Goal: Information Seeking & Learning: Find specific fact

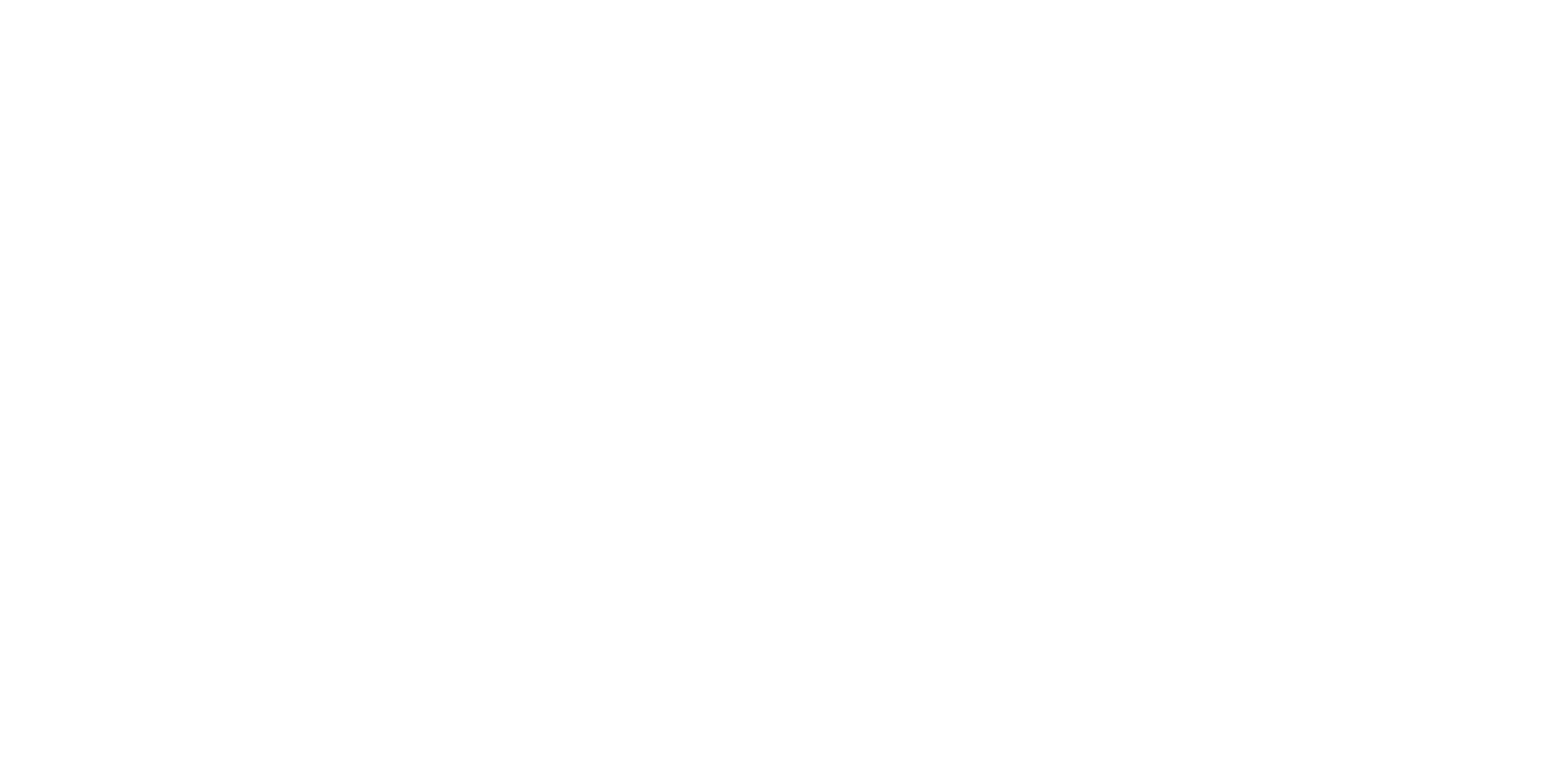
click at [1272, 55] on div at bounding box center [784, 389] width 1568 height 778
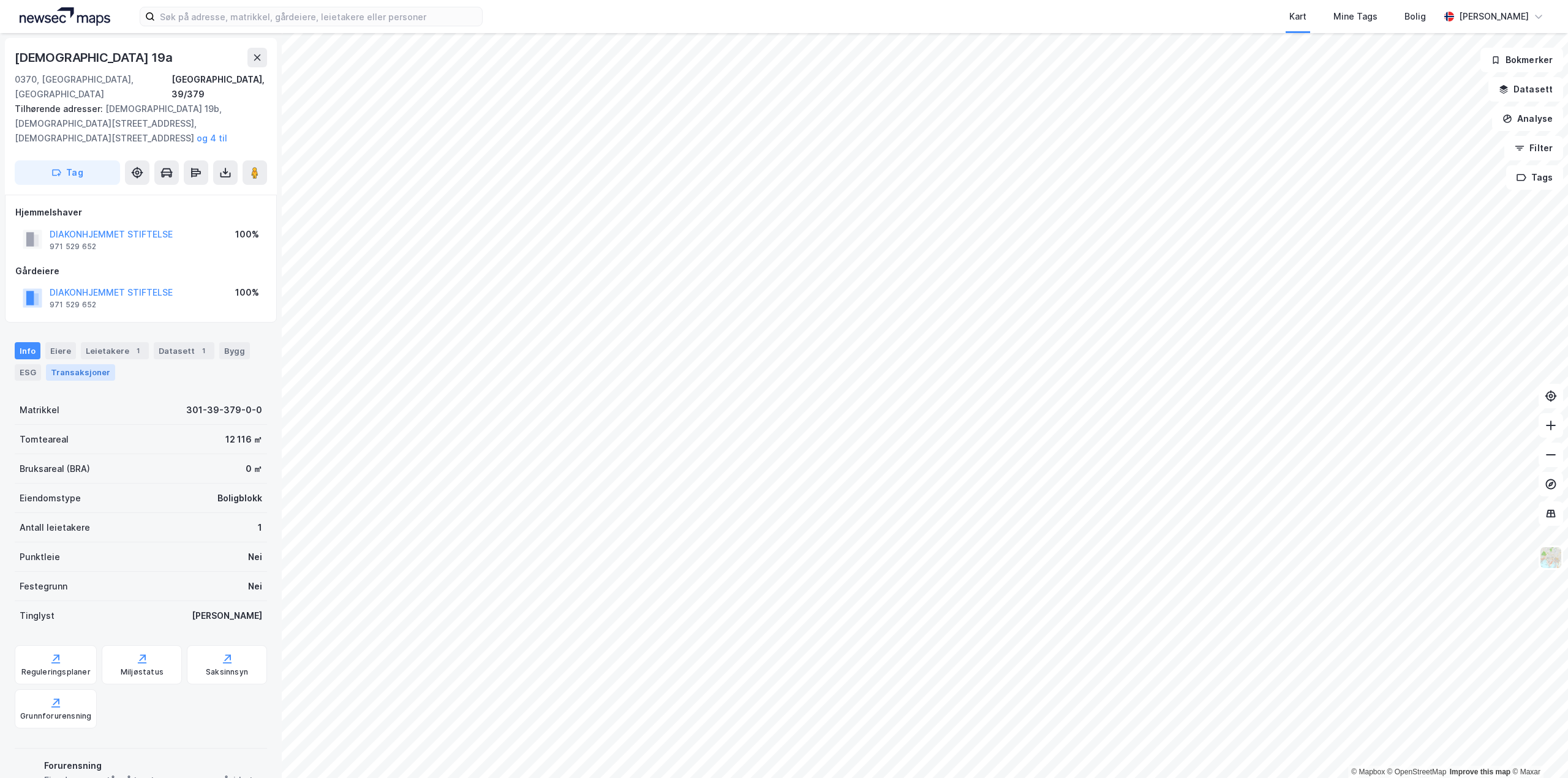
click at [97, 364] on div "Transaksjoner" at bounding box center [80, 372] width 69 height 16
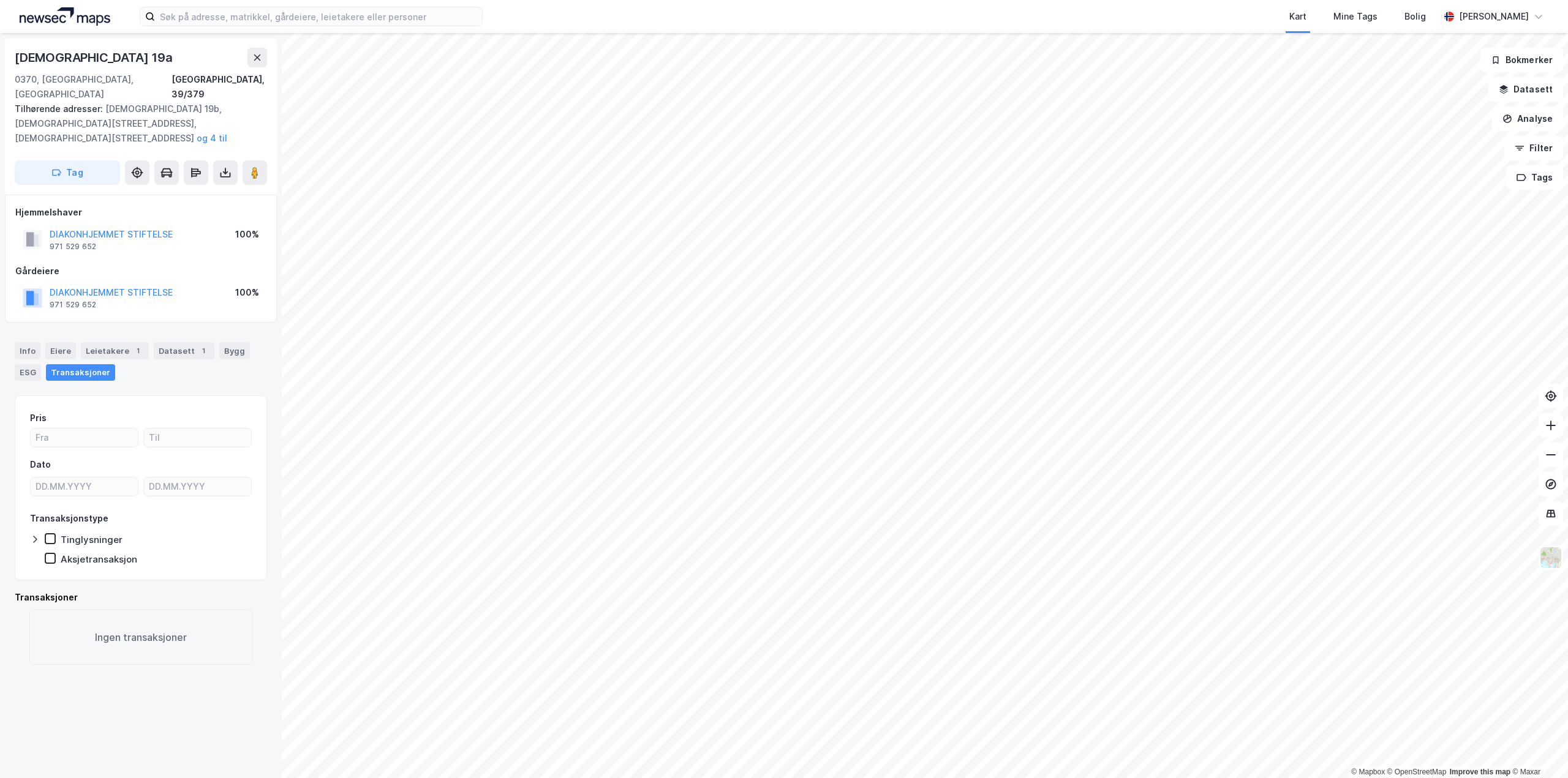
drag, startPoint x: 115, startPoint y: 205, endPoint x: 145, endPoint y: 238, distance: 44.6
click at [145, 238] on div "Hjemmelshaver DIAKONHJEMMET STIFTELSE 971 529 652 100% Gårdeiere DIAKONHJEMMET …" at bounding box center [141, 259] width 251 height 108
click at [0, 0] on button "DIAKONHJEMMET STIFTELSE" at bounding box center [0, 0] width 0 height 0
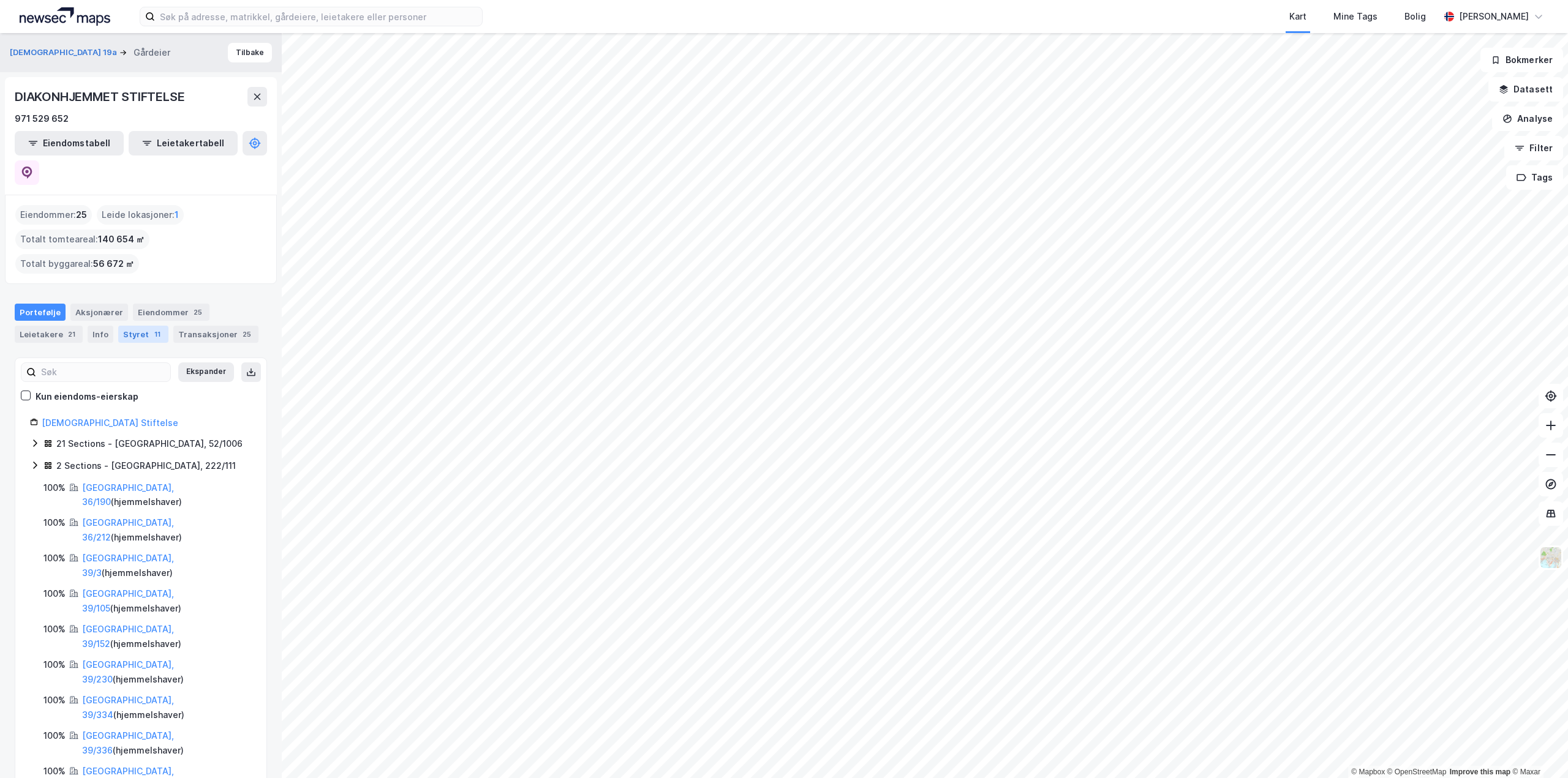
click at [138, 326] on div "Styret 11" at bounding box center [143, 334] width 50 height 17
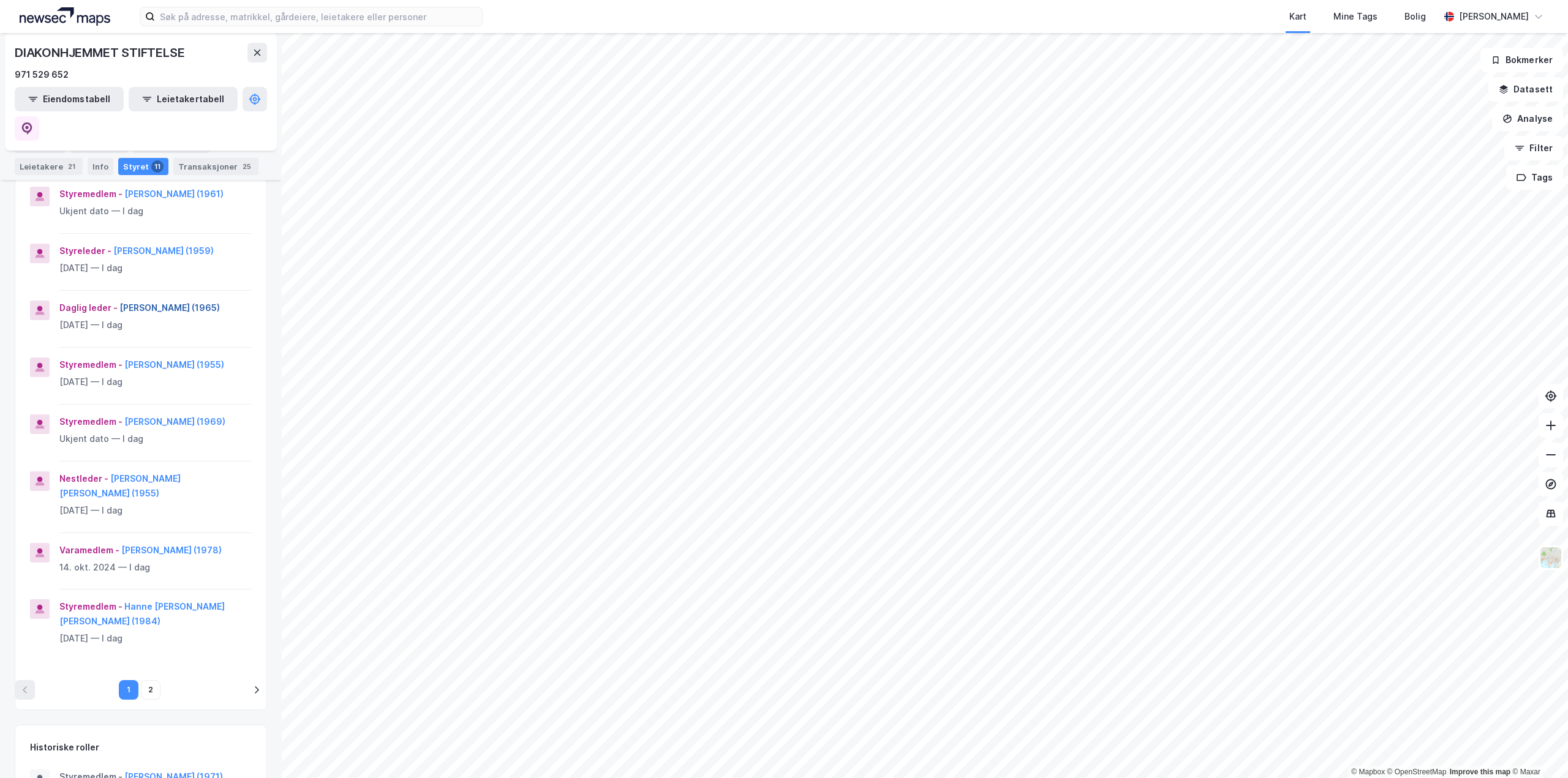
scroll to position [367, 0]
